Goal: Communication & Community: Share content

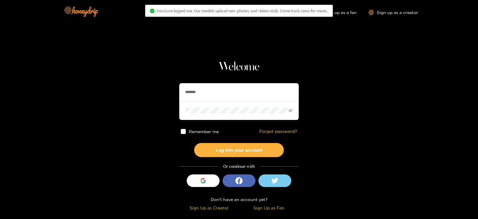
drag, startPoint x: 213, startPoint y: 85, endPoint x: 149, endPoint y: 107, distance: 68.0
click at [149, 107] on section "Welcome ******* Remember me Forgot password? Log into your account Or continue …" at bounding box center [239, 106] width 478 height 212
type input "*"
type input "**********"
click at [194, 143] on button "Log into your account" at bounding box center [239, 150] width 90 height 14
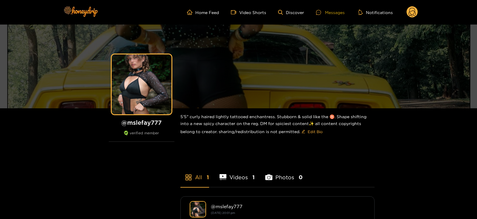
click at [333, 14] on div "Messages" at bounding box center [330, 12] width 29 height 7
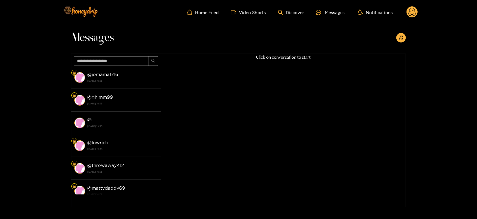
scroll to position [117, 0]
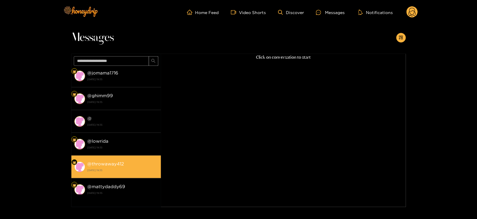
click at [114, 155] on li "@ throwaway412 [DATE] 19:35" at bounding box center [116, 166] width 90 height 23
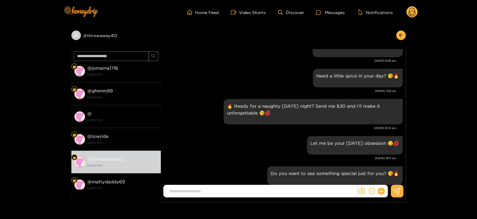
scroll to position [323, 0]
click at [346, 85] on div "Need a little spice in your day? 😘🔥" at bounding box center [358, 77] width 90 height 19
copy div "Need a little spice in your day? 😘🔥"
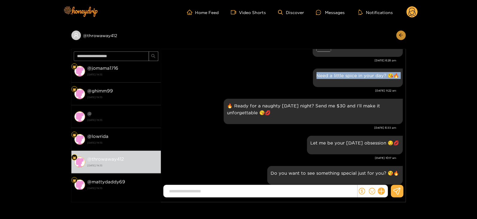
click at [401, 35] on icon "arrow-left" at bounding box center [401, 35] width 4 height 4
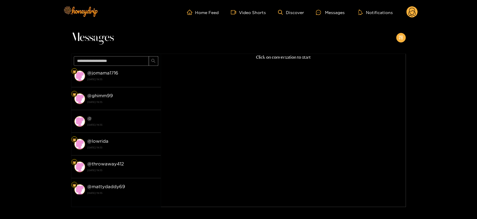
click at [401, 35] on icon "appstore-add" at bounding box center [401, 37] width 4 height 4
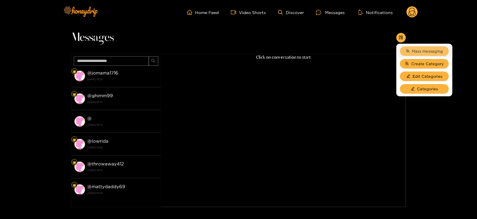
click at [413, 47] on button "Mass messaging" at bounding box center [424, 51] width 49 height 10
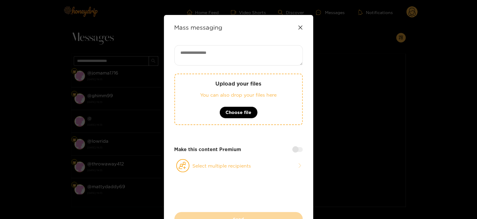
click at [274, 44] on div "Mass messaging Upload your files You can also drop your files here Choose file …" at bounding box center [238, 125] width 149 height 221
click at [258, 55] on textarea at bounding box center [238, 55] width 128 height 20
paste textarea "**********"
type textarea "**********"
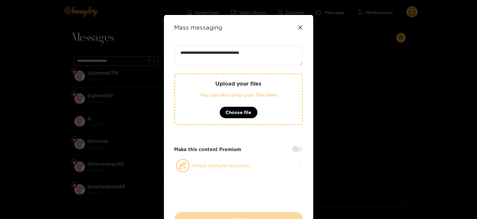
click at [201, 168] on button "Select multiple recipients" at bounding box center [238, 166] width 128 height 14
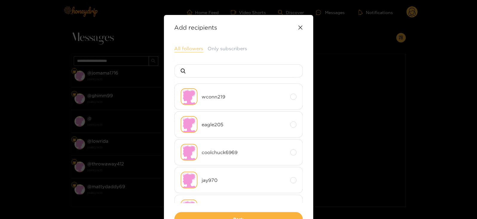
click at [182, 47] on button "All followers" at bounding box center [188, 48] width 29 height 7
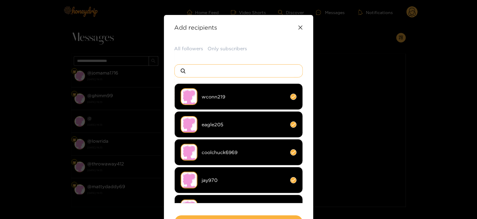
click at [198, 72] on input at bounding box center [240, 70] width 105 height 13
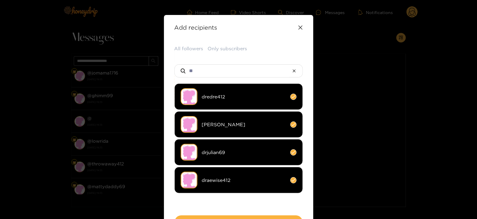
click at [202, 179] on span "draewise412" at bounding box center [244, 179] width 84 height 7
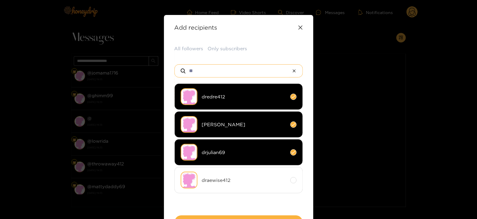
drag, startPoint x: 204, startPoint y: 70, endPoint x: 165, endPoint y: 77, distance: 39.2
click at [165, 77] on div "**********" at bounding box center [238, 127] width 149 height 225
type input "**"
click at [201, 156] on li "kylenaylor" at bounding box center [238, 152] width 128 height 26
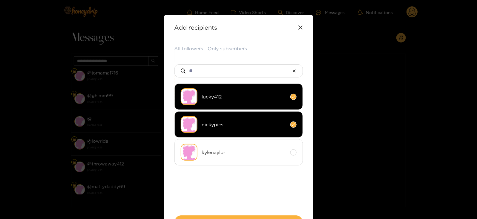
scroll to position [44, 0]
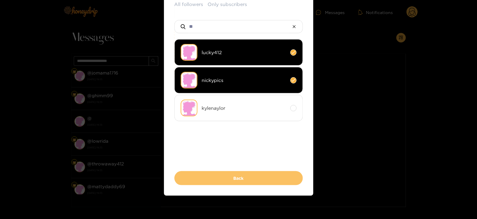
click at [188, 176] on button "Back" at bounding box center [238, 178] width 128 height 14
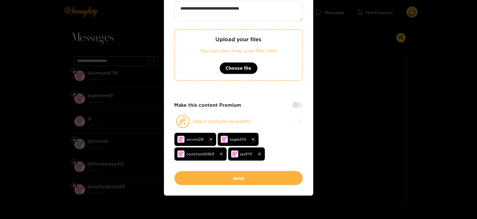
click at [188, 176] on button "Send" at bounding box center [238, 178] width 128 height 14
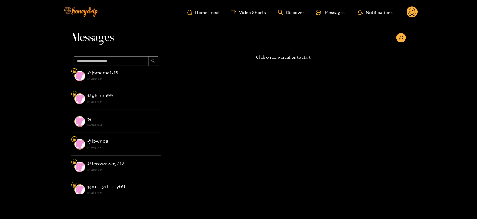
click at [410, 7] on circle at bounding box center [411, 11] width 11 height 11
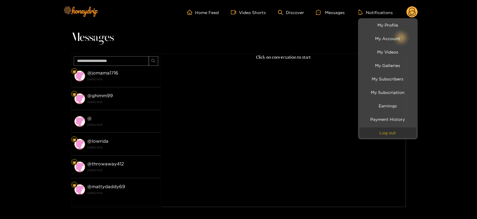
click at [391, 130] on button "Log out" at bounding box center [387, 132] width 57 height 10
